Goal: Task Accomplishment & Management: Use online tool/utility

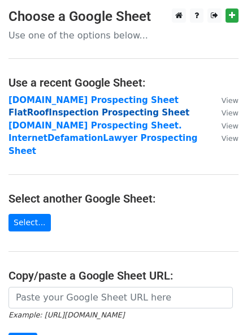
click at [62, 114] on strong "FlatRoofInspection Prospecting Sheet" at bounding box center [98, 112] width 181 height 10
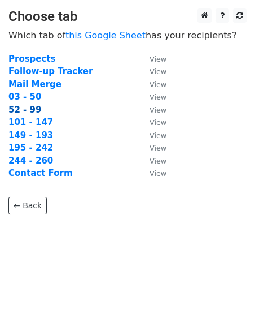
click at [32, 108] on strong "52 - 99" at bounding box center [24, 110] width 33 height 10
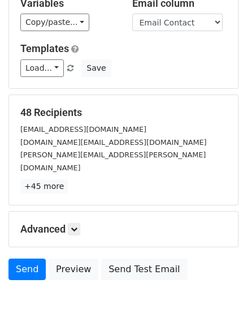
scroll to position [105, 0]
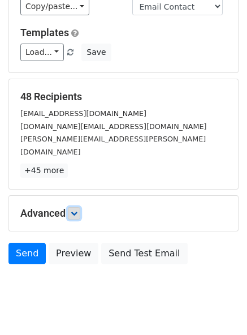
click at [73, 210] on icon at bounding box center [74, 213] width 7 height 7
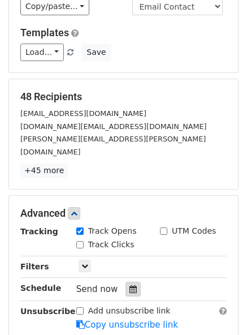
click at [129, 285] on icon at bounding box center [132, 289] width 7 height 8
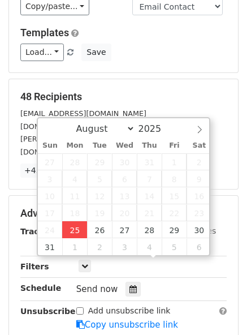
type input "[DATE] 12:00"
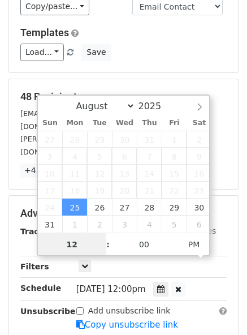
scroll to position [1, 0]
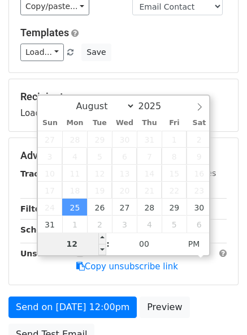
type input "2"
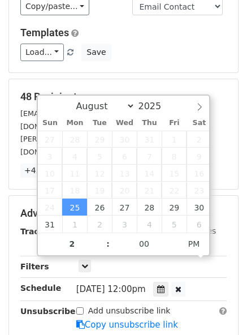
type input "[DATE] 14:00"
click at [158, 79] on div "48 Recipients [EMAIL_ADDRESS][DOMAIN_NAME] [DOMAIN_NAME][EMAIL_ADDRESS][DOMAIN_…" at bounding box center [123, 134] width 229 height 110
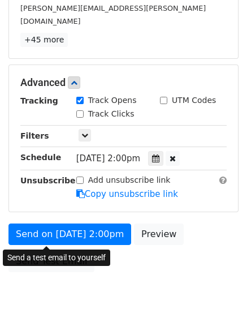
scroll to position [242, 0]
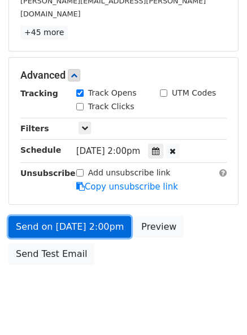
click at [52, 216] on link "Send on [DATE] 2:00pm" at bounding box center [69, 226] width 123 height 21
